Goal: Task Accomplishment & Management: Use online tool/utility

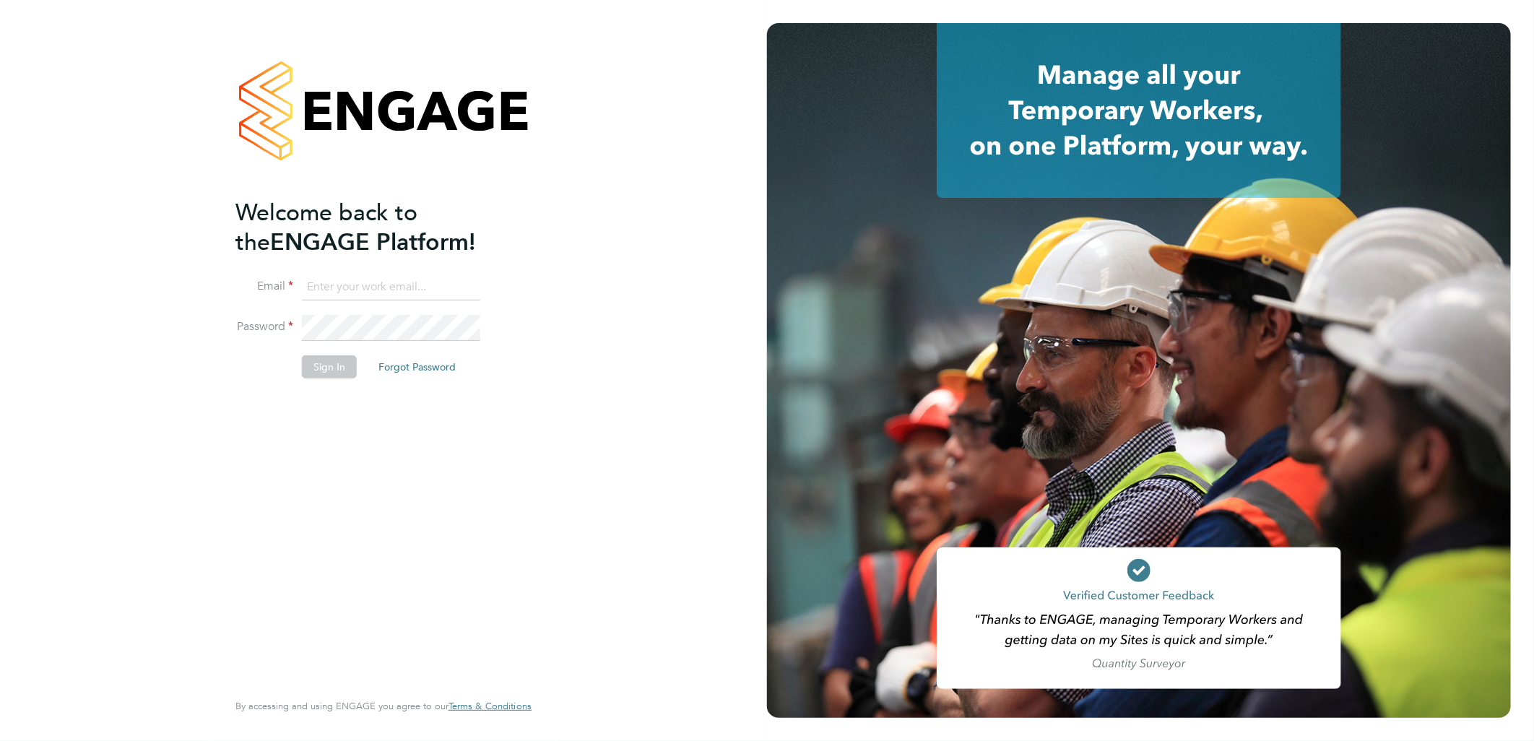
type input "[PERSON_NAME][EMAIL_ADDRESS][DOMAIN_NAME]"
click at [340, 368] on button "Sign In" at bounding box center [329, 366] width 55 height 23
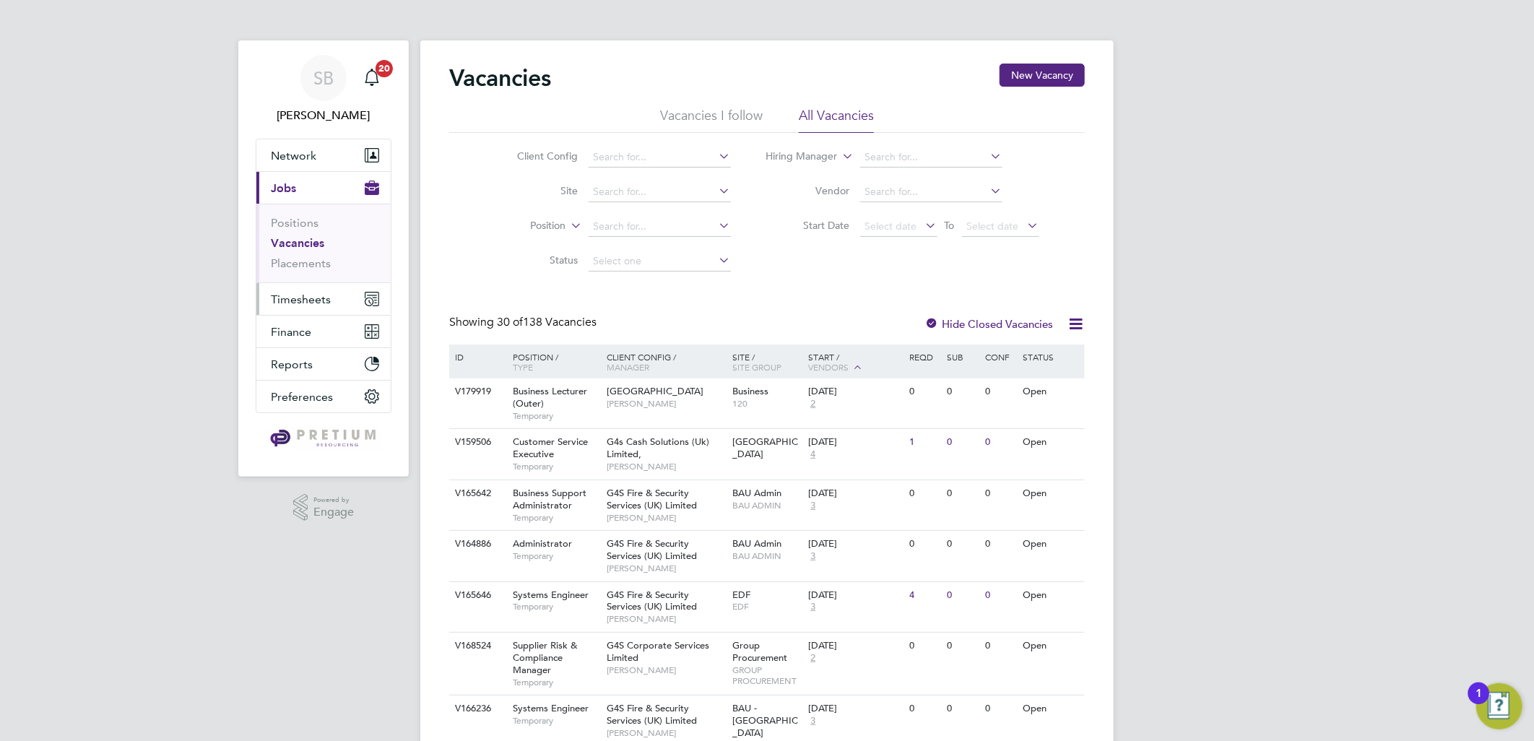
click at [311, 290] on button "Timesheets" at bounding box center [323, 299] width 134 height 32
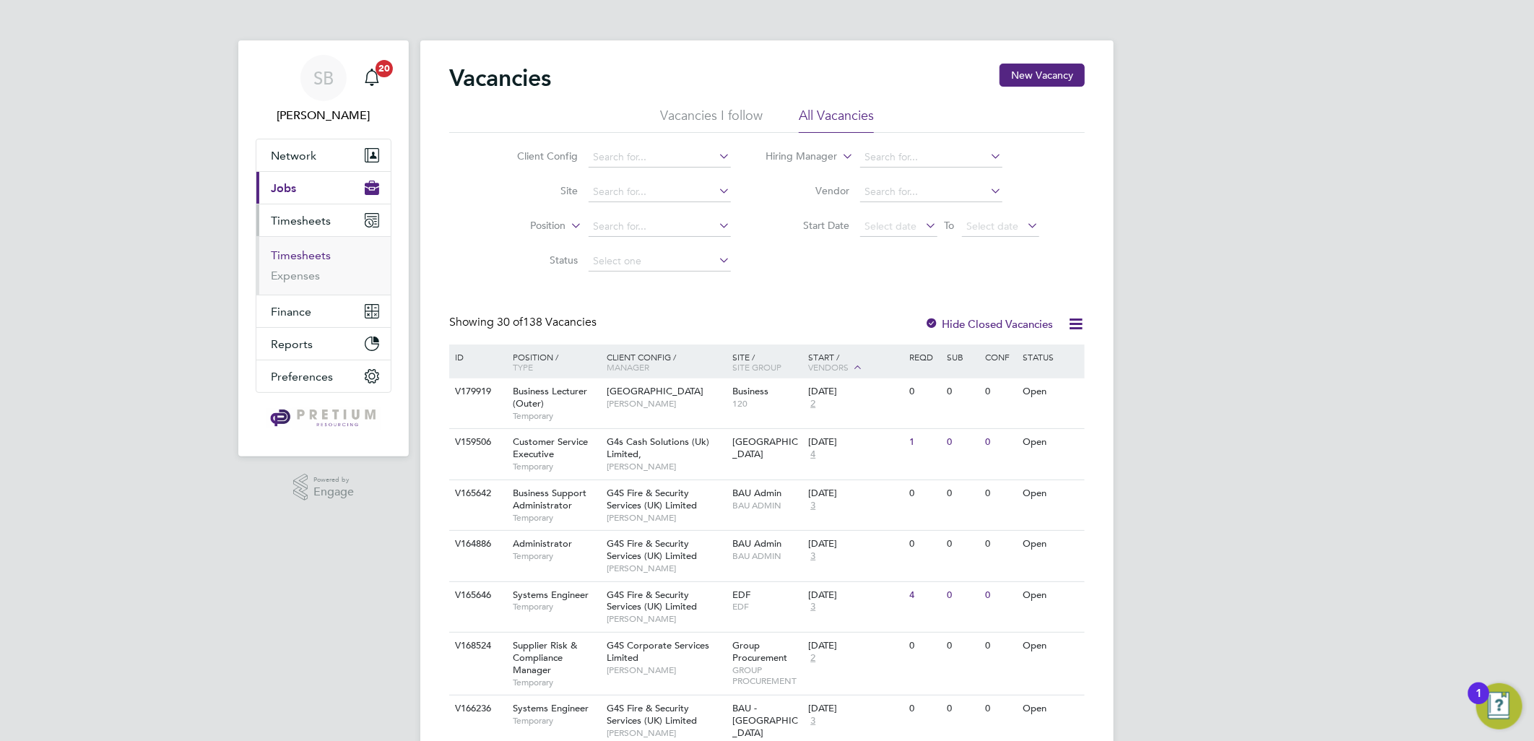
click at [294, 250] on link "Timesheets" at bounding box center [301, 255] width 60 height 14
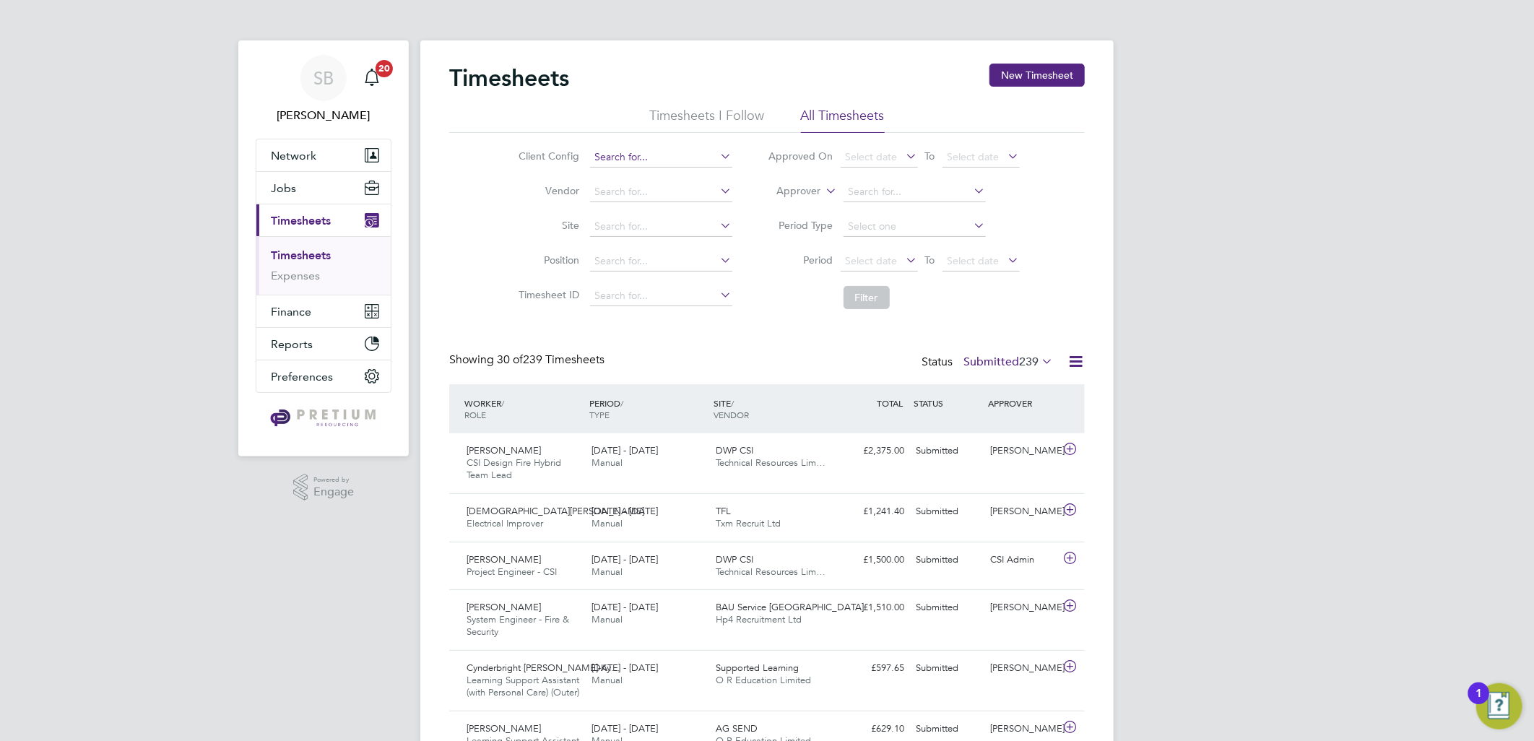
click at [636, 165] on input at bounding box center [661, 157] width 142 height 20
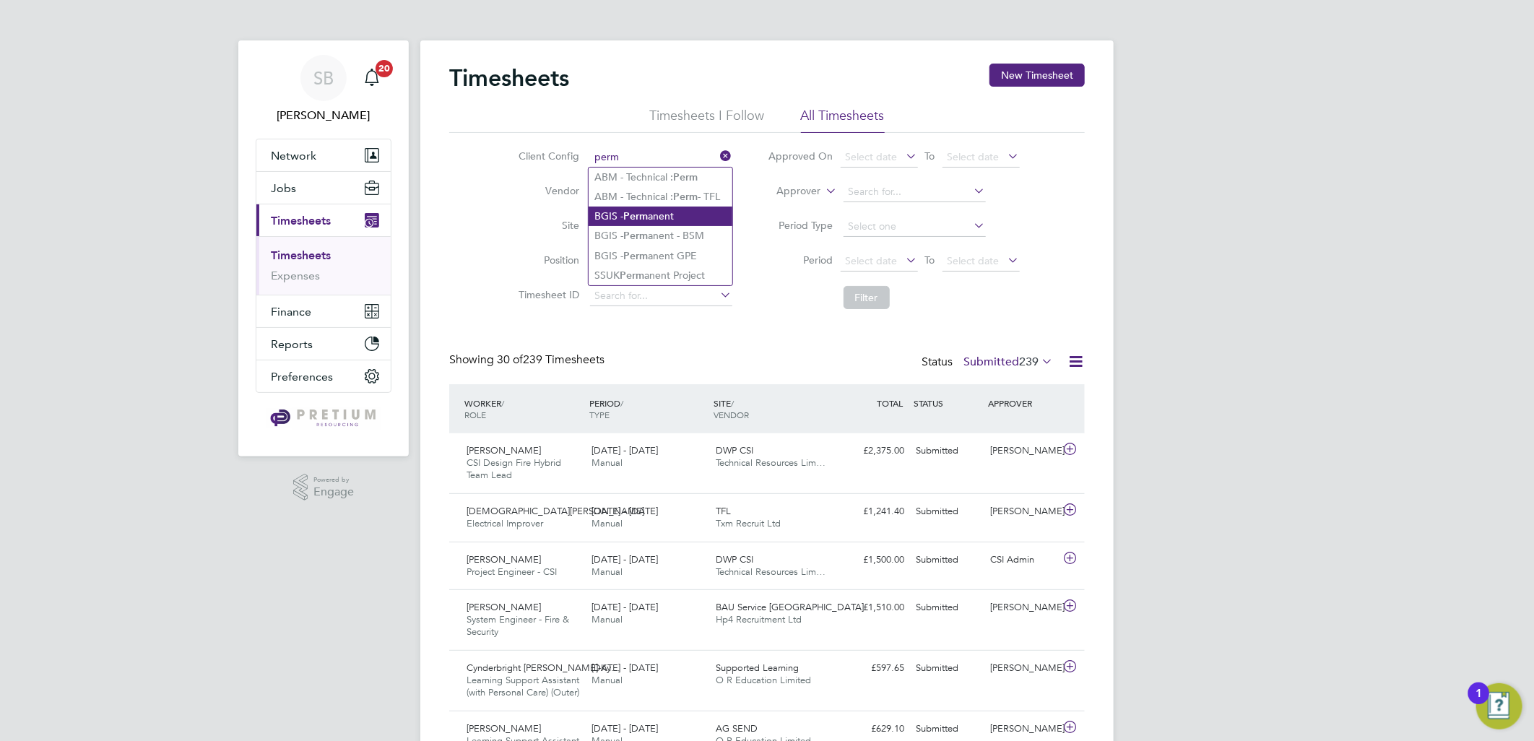
click at [641, 215] on b "Perm" at bounding box center [635, 216] width 25 height 12
type input "BGIS - Permanent"
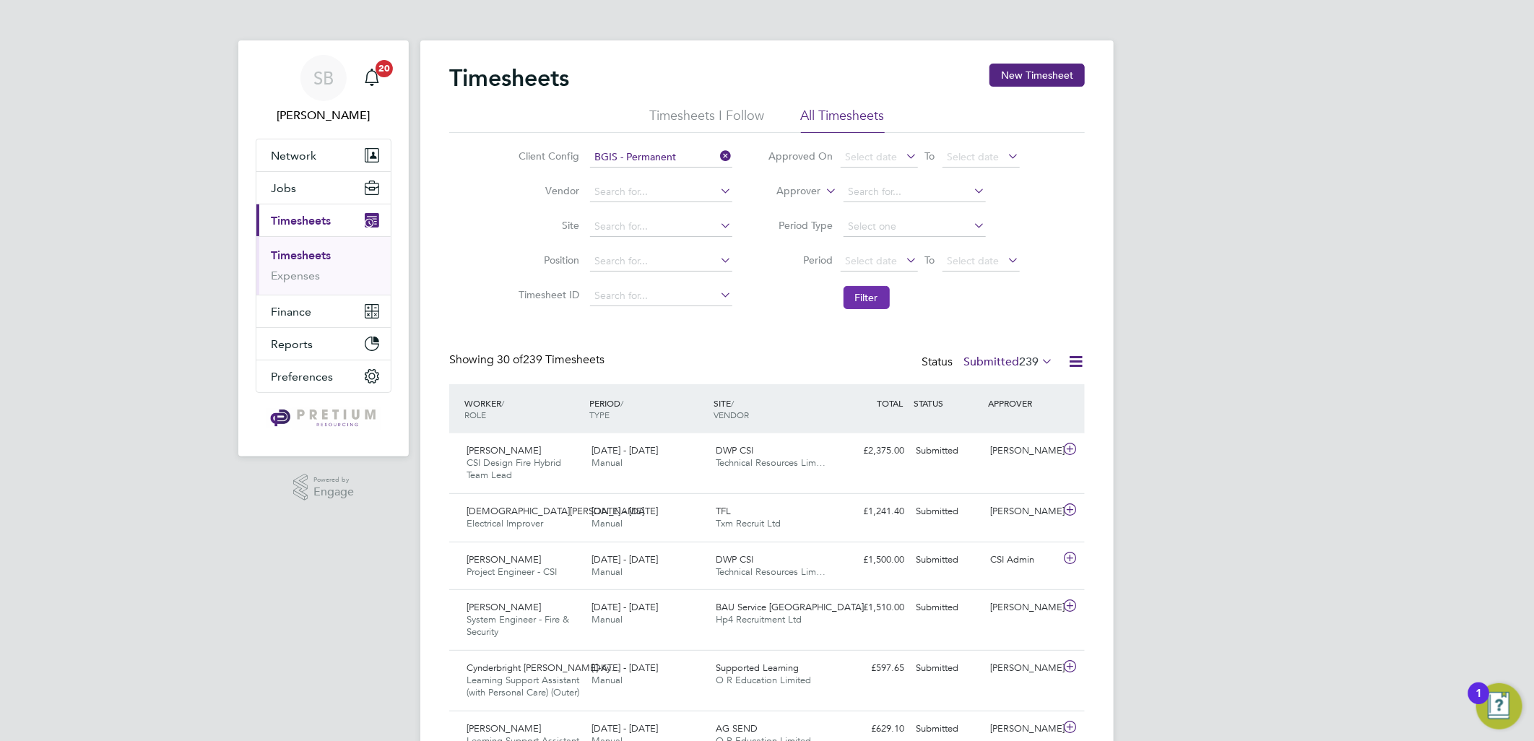
click at [861, 290] on button "Filter" at bounding box center [867, 297] width 46 height 23
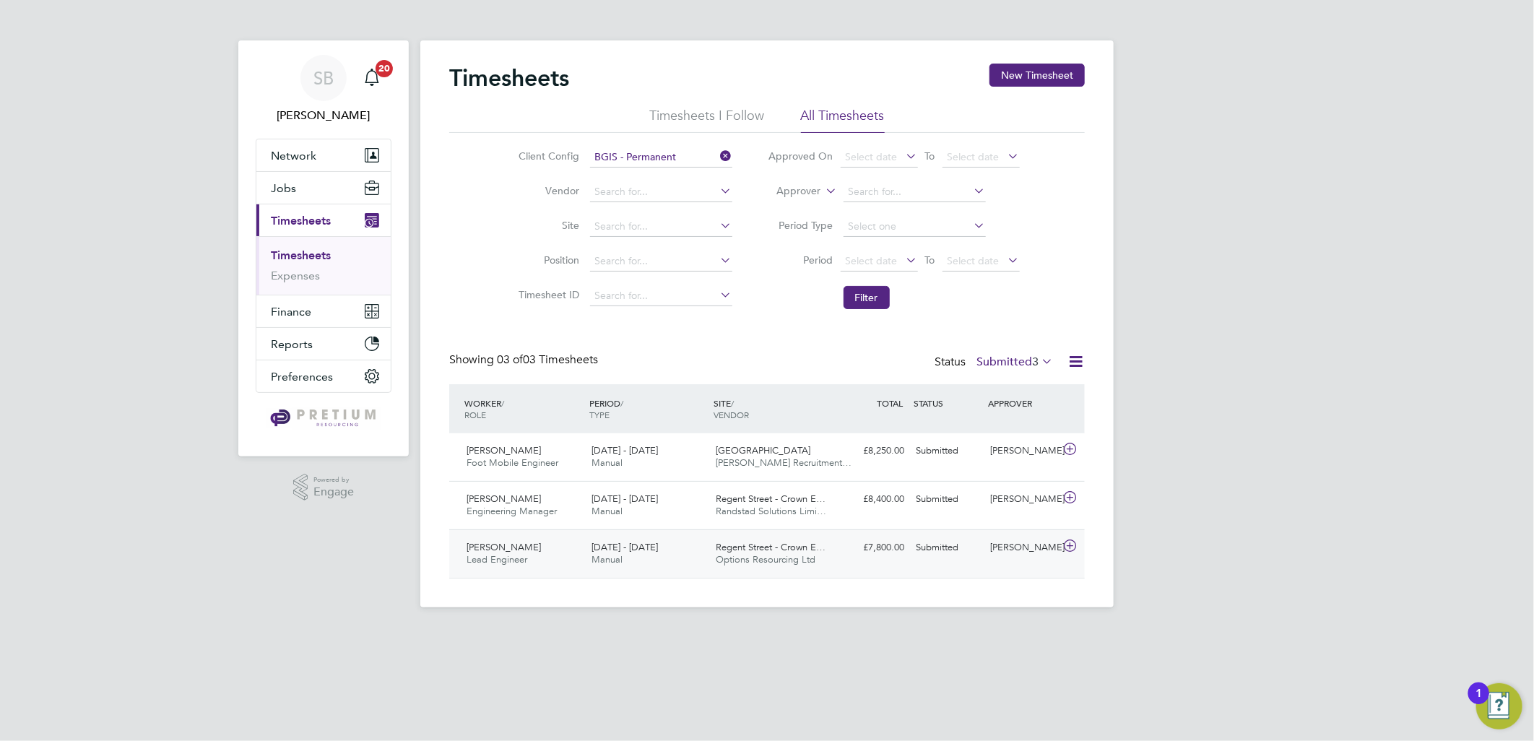
click at [754, 574] on div "James Marcot Lead Engineer 1 - 7 Sep 2025 1 - 7 Sep 2025 Manual Regent Street -…" at bounding box center [767, 553] width 636 height 48
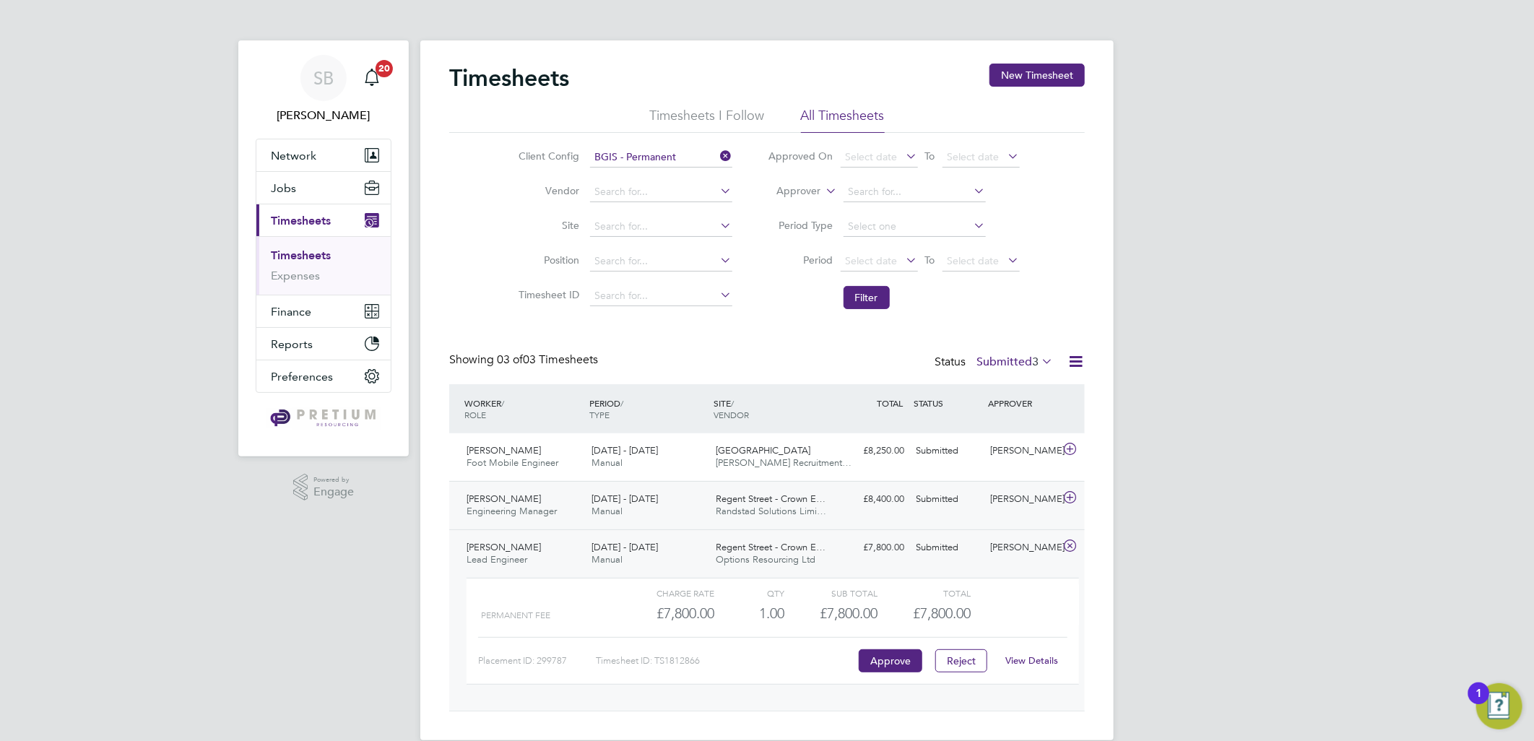
click at [874, 496] on div "£8,400.00 Submitted" at bounding box center [872, 500] width 75 height 24
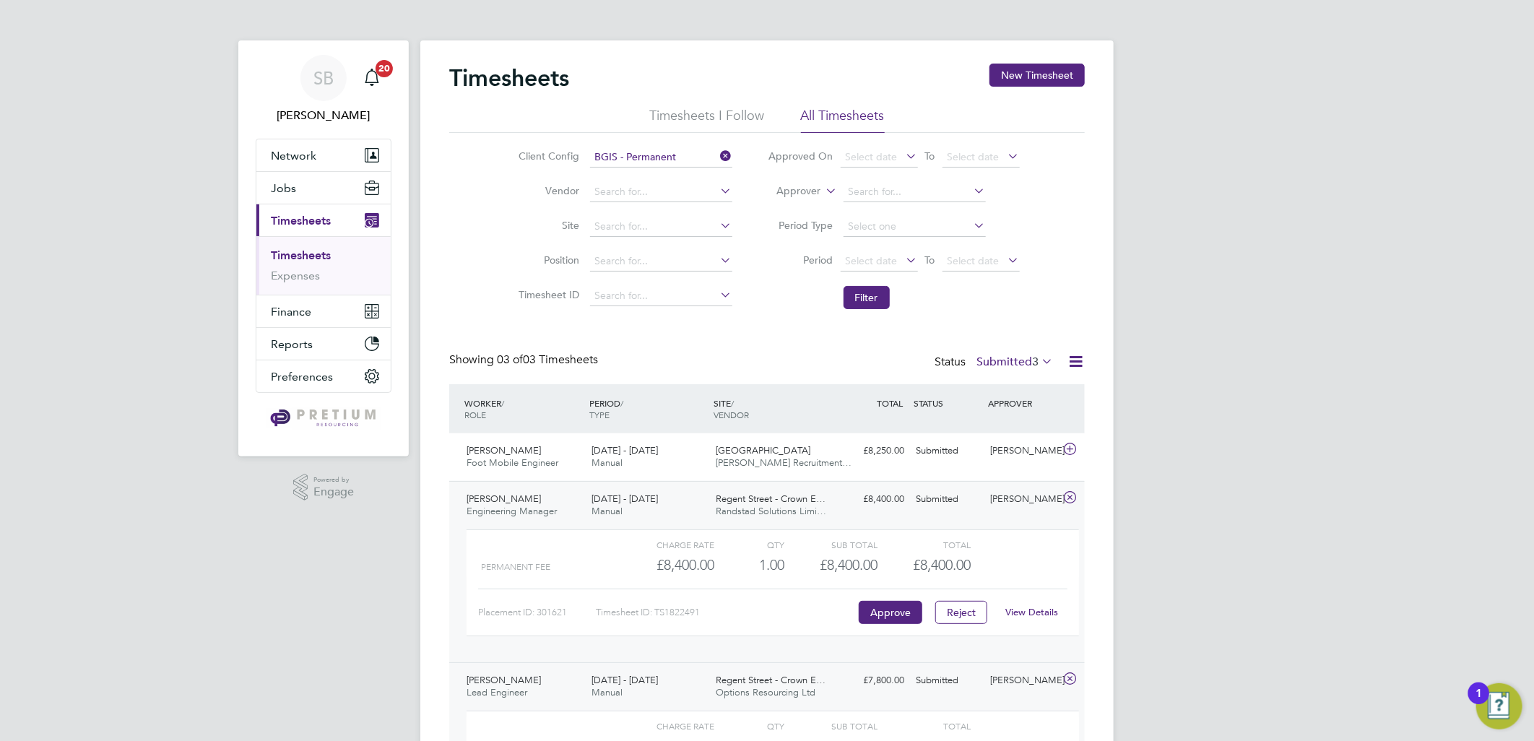
scroll to position [80, 0]
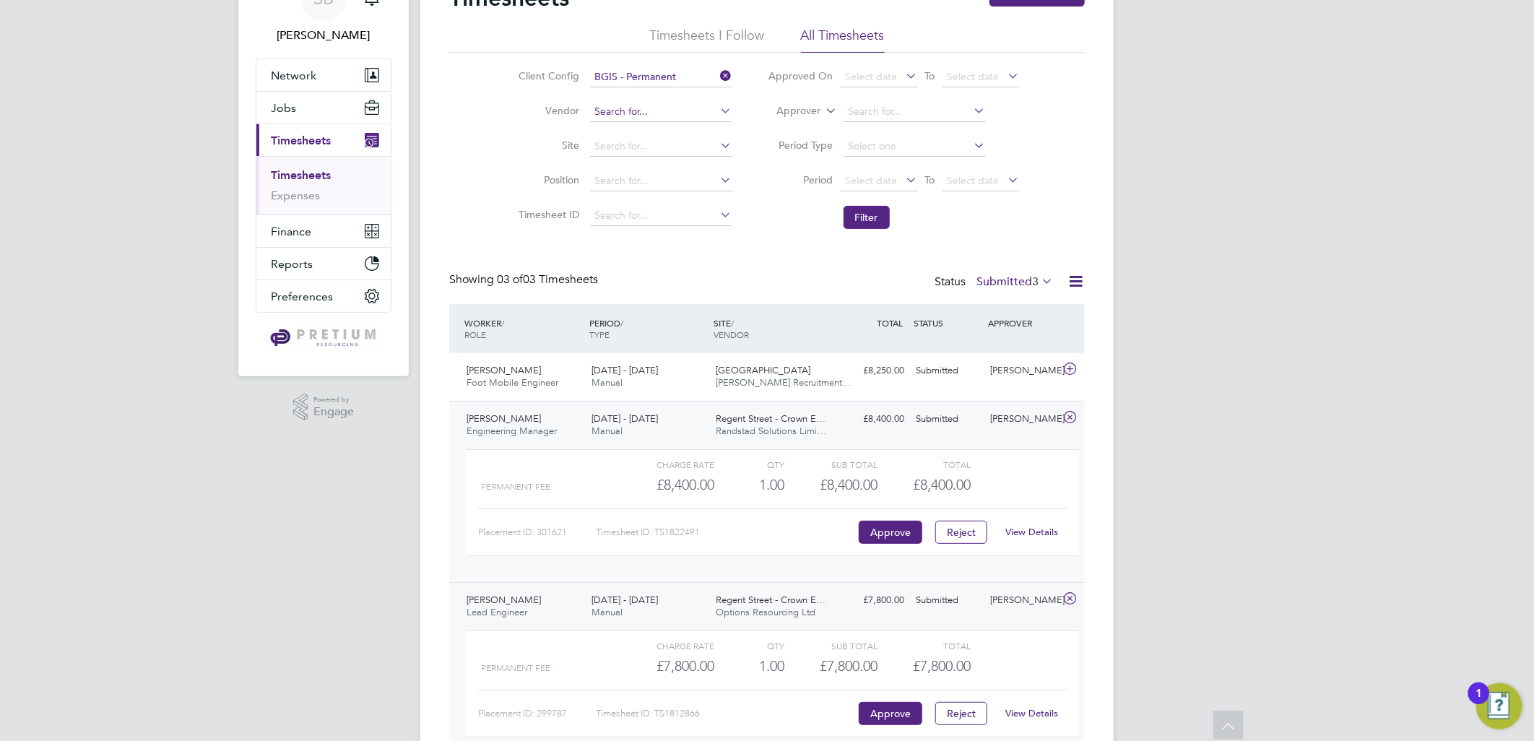
click at [634, 120] on input at bounding box center [661, 112] width 142 height 20
click at [489, 128] on div "Client Config BGIS - Permanent Vendor Site Position Timesheet ID Approved On Se…" at bounding box center [767, 144] width 636 height 183
click at [610, 145] on input at bounding box center [661, 147] width 142 height 20
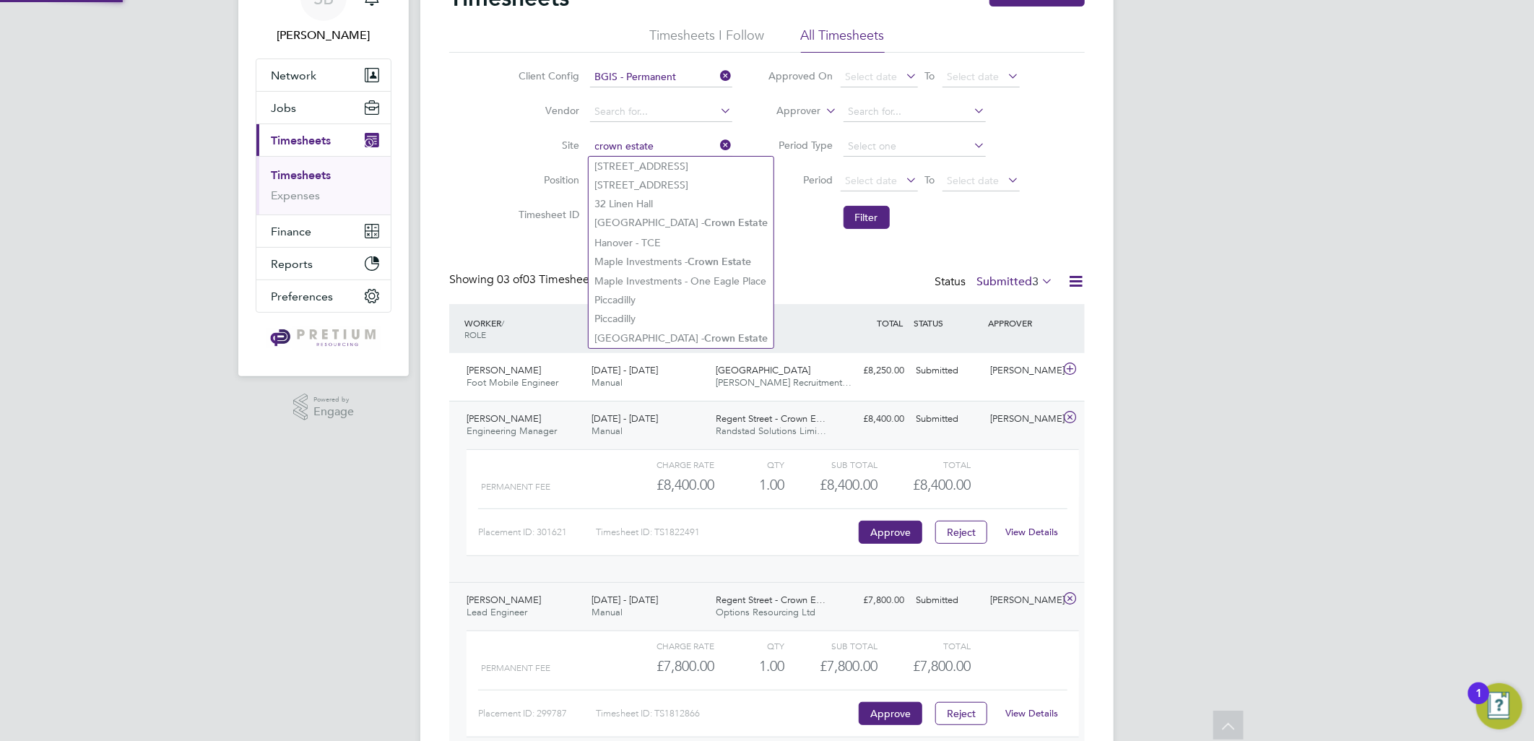
type input "crown estate"
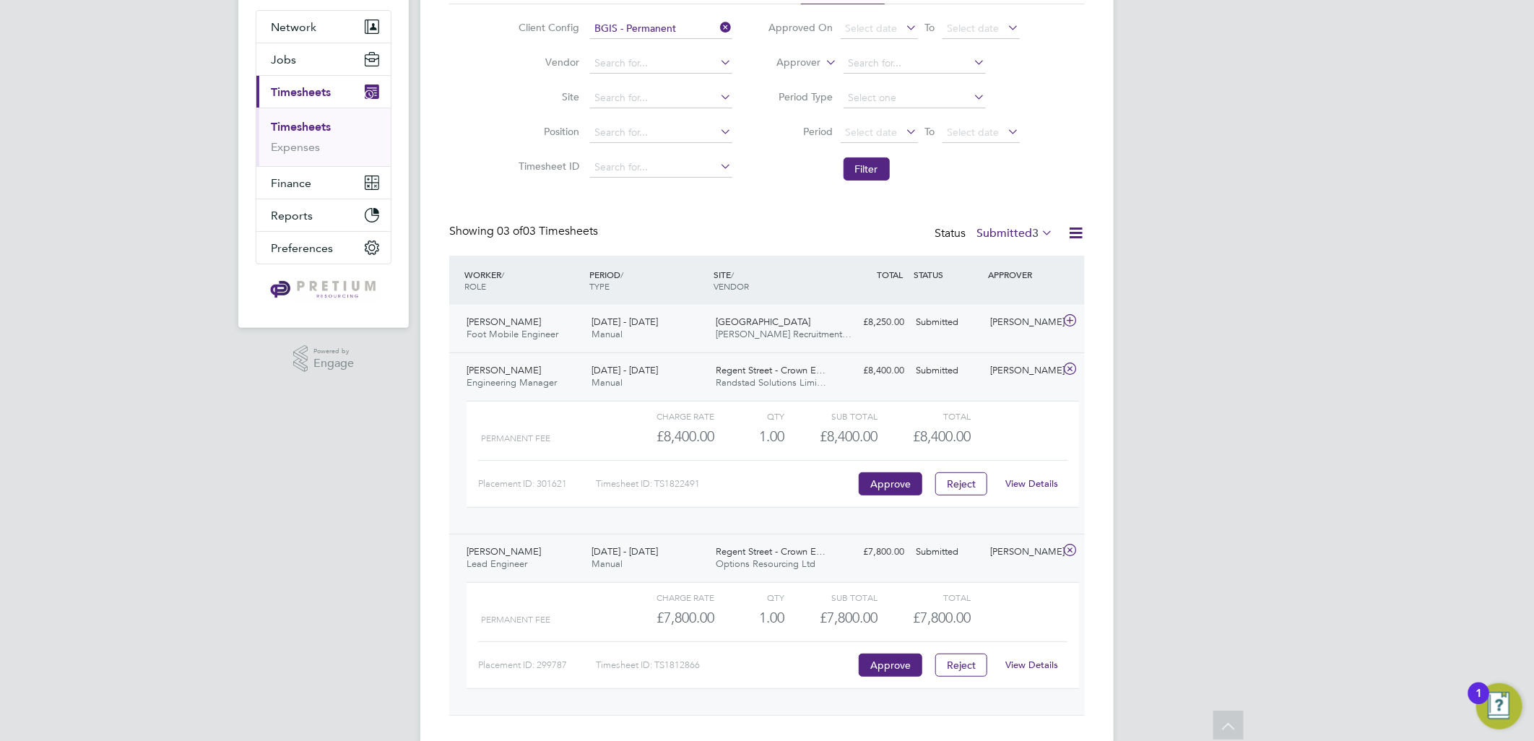
scroll to position [155, 0]
